Goal: Transaction & Acquisition: Download file/media

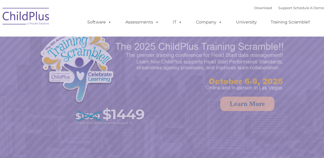
select select "MEDIUM"
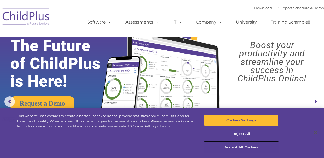
click at [245, 149] on button "Accept All Cookies" at bounding box center [241, 147] width 74 height 11
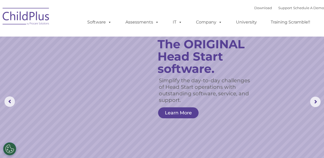
click at [264, 15] on ul "Software ChildPlus: The original and most widely-used Head Start data managemen…" at bounding box center [200, 22] width 247 height 21
click at [39, 19] on img at bounding box center [26, 17] width 52 height 26
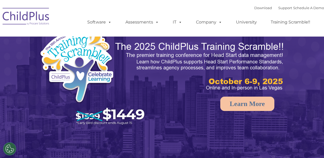
select select "MEDIUM"
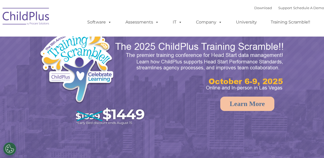
select select "MEDIUM"
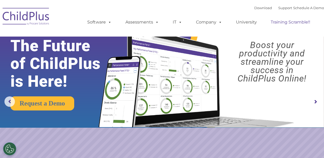
scroll to position [1, 0]
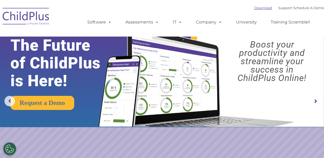
click at [254, 8] on link "Download" at bounding box center [263, 8] width 18 height 4
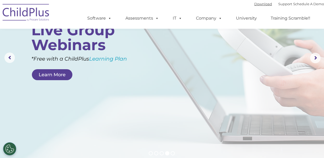
scroll to position [0, 0]
